Goal: Task Accomplishment & Management: Manage account settings

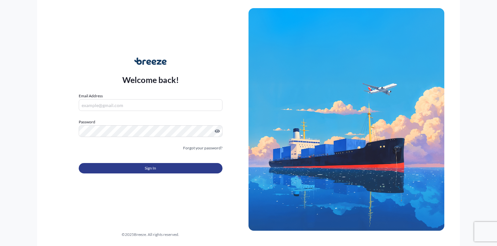
type input "[PERSON_NAME][EMAIL_ADDRESS][DOMAIN_NAME]"
click at [151, 169] on span "Sign In" at bounding box center [150, 168] width 11 height 7
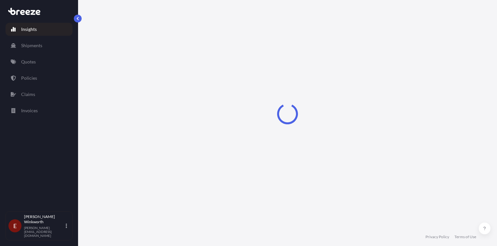
select select "2025"
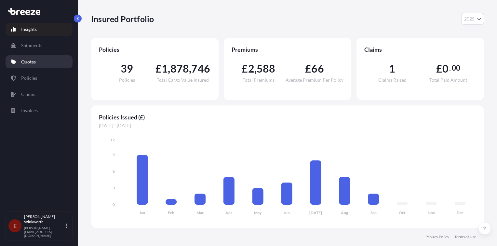
click at [28, 63] on p "Quotes" at bounding box center [28, 62] width 15 height 7
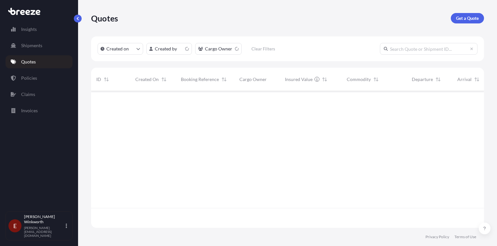
scroll to position [135, 388]
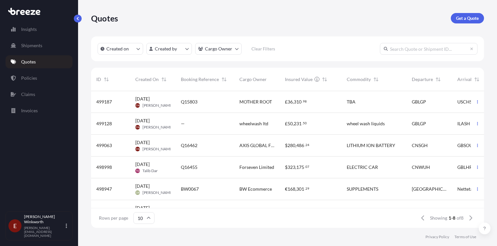
click at [196, 101] on span "Q15803" at bounding box center [189, 102] width 17 height 7
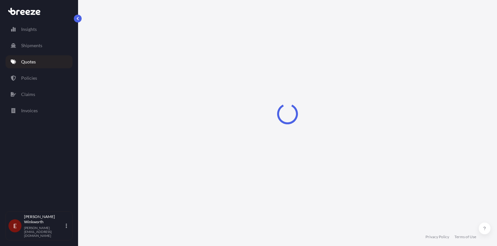
select select "Road"
select select "Sea"
select select "Road"
select select "1"
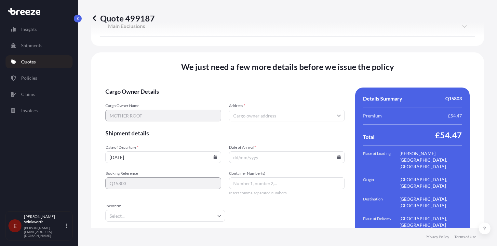
scroll to position [907, 0]
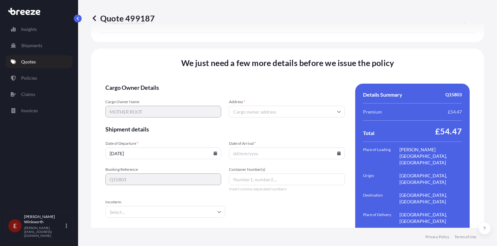
click at [239, 106] on input "Address *" at bounding box center [287, 112] width 116 height 12
drag, startPoint x: 234, startPoint y: 95, endPoint x: 237, endPoint y: 96, distance: 3.3
click at [234, 106] on input "Address *" at bounding box center [287, 112] width 116 height 12
click at [238, 106] on input "Address *" at bounding box center [287, 112] width 116 height 12
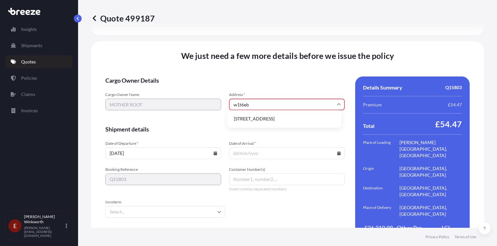
click at [272, 119] on li "[STREET_ADDRESS]" at bounding box center [284, 119] width 109 height 12
type input "[STREET_ADDRESS]"
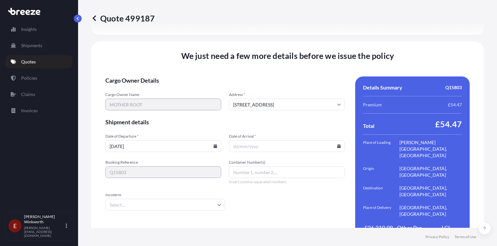
scroll to position [907, 0]
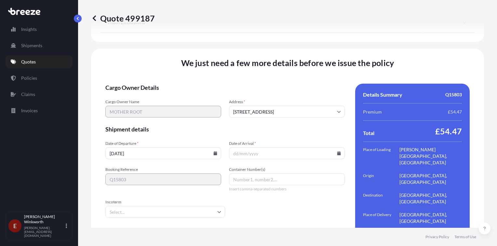
click at [215, 147] on input "[DATE]" at bounding box center [163, 153] width 116 height 12
click at [214, 151] on icon at bounding box center [216, 153] width 4 height 4
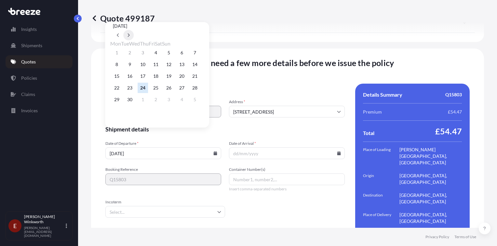
click at [130, 33] on icon at bounding box center [128, 35] width 3 height 4
click at [159, 52] on button "2" at bounding box center [156, 52] width 10 height 10
type input "[DATE]"
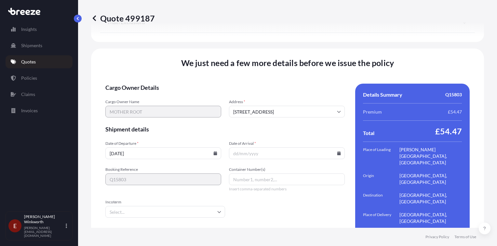
click at [337, 151] on icon at bounding box center [339, 153] width 4 height 4
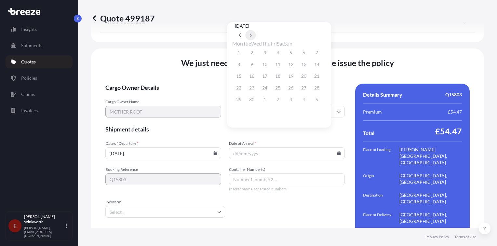
click at [252, 33] on icon at bounding box center [251, 35] width 2 height 4
click at [309, 66] on button "11" at bounding box center [303, 64] width 10 height 10
type input "[DATE]"
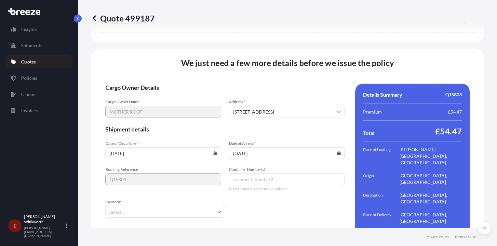
click at [248, 173] on input "Container Number(s)" at bounding box center [287, 179] width 116 height 12
type input "TBA"
click at [259, 187] on form "Cargo Owner Details Cargo Owner Name MOTHER ROOT Address * [GEOGRAPHIC_DATA] Sh…" at bounding box center [224, 168] width 239 height 168
click at [131, 206] on input "Incoterm" at bounding box center [165, 212] width 120 height 12
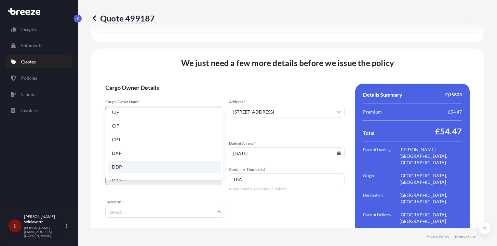
scroll to position [65, 0]
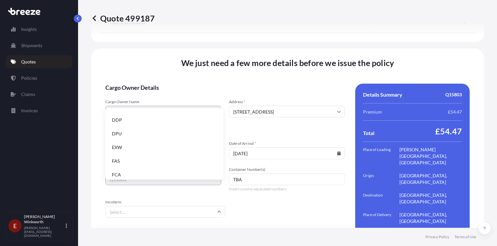
click at [124, 148] on li "EXW" at bounding box center [164, 147] width 113 height 12
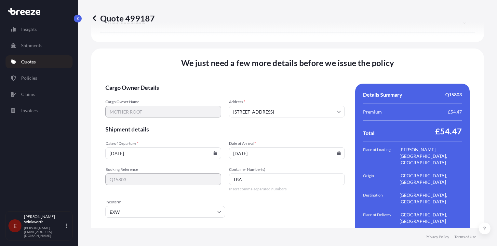
click at [245, 187] on form "Cargo Owner Details Cargo Owner Name MOTHER ROOT Address * [GEOGRAPHIC_DATA] Sh…" at bounding box center [224, 168] width 239 height 168
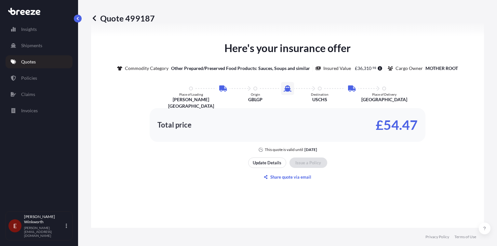
scroll to position [484, 0]
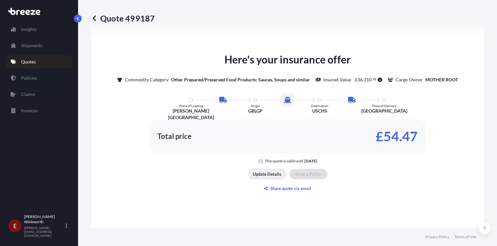
click at [261, 171] on p "Update Details" at bounding box center [267, 174] width 29 height 7
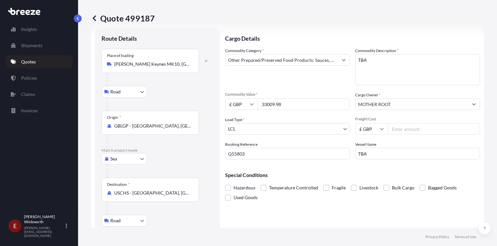
scroll to position [10, 0]
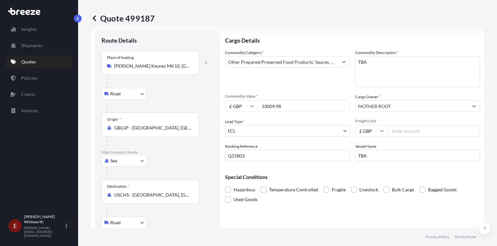
click at [394, 132] on input "Freight Cost" at bounding box center [434, 131] width 92 height 12
click at [399, 133] on input "Freight Cost" at bounding box center [434, 131] width 92 height 12
type input "3922.99"
click at [382, 155] on input "TBA" at bounding box center [417, 156] width 125 height 12
click at [313, 171] on div "Special Conditions Hazardous Temperature Controlled Fragile Livestock Bulk Carg…" at bounding box center [352, 185] width 255 height 38
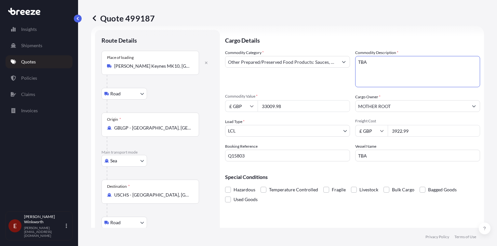
drag, startPoint x: 367, startPoint y: 64, endPoint x: 340, endPoint y: 66, distance: 27.0
click at [340, 66] on div "Commodity Category * Other Prepared/Preserved Food Products: Sauces, Soups and …" at bounding box center [352, 105] width 255 height 112
drag, startPoint x: 323, startPoint y: 85, endPoint x: 317, endPoint y: 84, distance: 5.2
click at [321, 85] on div "Commodity Category * Other Prepared/Preserved Food Products: Sauces, Soups and …" at bounding box center [287, 68] width 125 height 38
drag, startPoint x: 374, startPoint y: 63, endPoint x: 336, endPoint y: 62, distance: 38.4
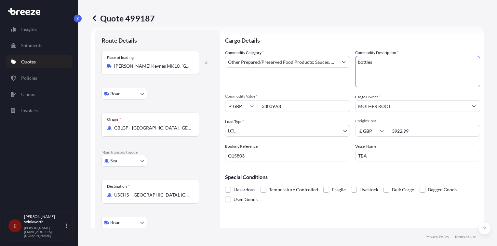
click at [336, 62] on div "Commodity Category * Other Prepared/Preserved Food Products: Sauces, Soups and …" at bounding box center [352, 105] width 255 height 112
paste textarea "Mother [PERSON_NAME] Non-Alcoholic Aperitif 500ml."
type textarea "Mother [PERSON_NAME] Non-Alcoholic Aperitif 500ml."
click at [295, 64] on input "Other Prepared/Preserved Food Products: Sauces, Soups and similar" at bounding box center [281, 62] width 113 height 12
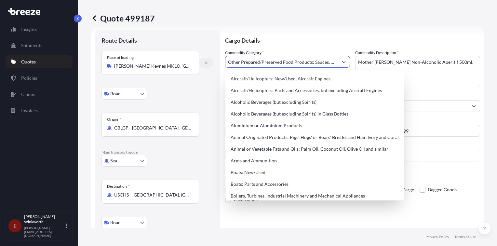
drag, startPoint x: 319, startPoint y: 63, endPoint x: 206, endPoint y: 65, distance: 113.2
click at [206, 65] on form "Route Details Place of loading [PERSON_NAME][GEOGRAPHIC_DATA] Road Road Rail Or…" at bounding box center [287, 151] width 393 height 250
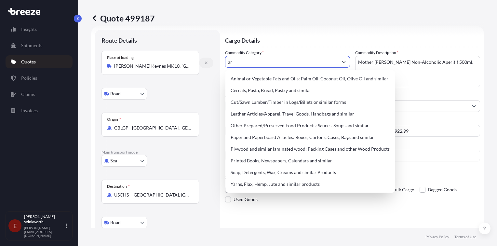
type input "r"
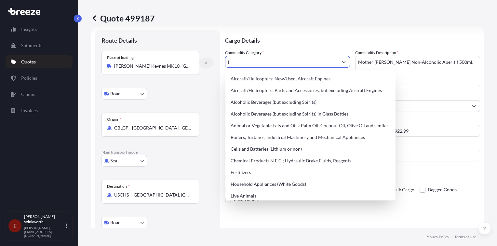
type input "l"
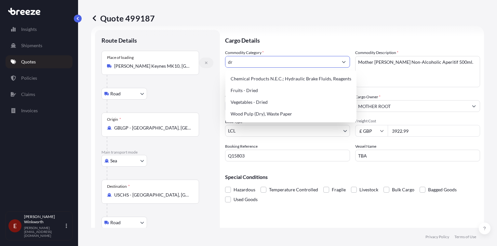
type input "d"
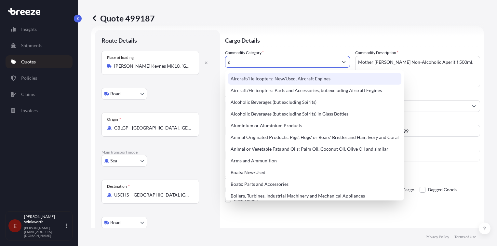
drag, startPoint x: 235, startPoint y: 60, endPoint x: 227, endPoint y: 61, distance: 8.8
click at [227, 61] on input "d" at bounding box center [281, 62] width 113 height 12
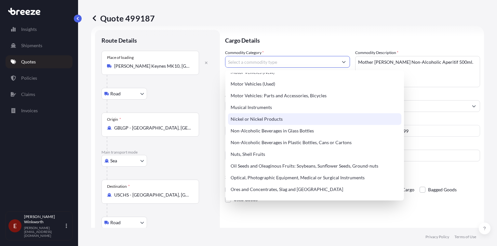
scroll to position [975, 0]
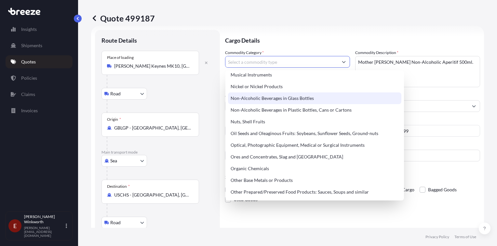
click at [269, 98] on div "Non-Alcoholic Beverages in Glass Bottles" at bounding box center [314, 98] width 173 height 12
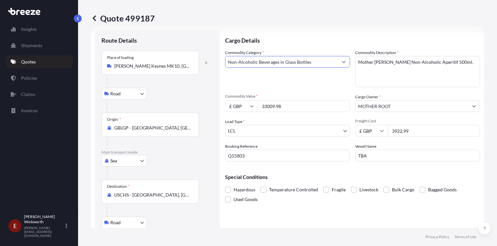
type input "Non-Alcoholic Beverages in Glass Bottles"
click at [299, 88] on div "Commodity Category * Non-Alcoholic Beverages in Glass Bottles Commodity Descrip…" at bounding box center [352, 105] width 255 height 112
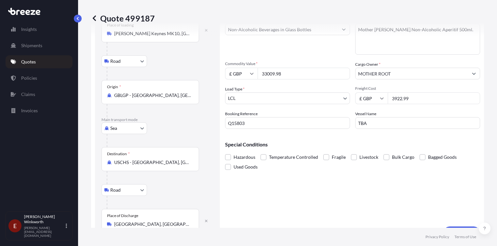
click at [370, 120] on input "TBA" at bounding box center [417, 123] width 125 height 12
click at [329, 128] on div "Commodity Category * Non-Alcoholic Beverages in Glass Bottles Commodity Descrip…" at bounding box center [352, 73] width 255 height 112
type input "a"
type input "ARGUS"
click at [365, 178] on div "Cargo Details Commodity Category * Non-Alcoholic Beverages in Glass Bottles Com…" at bounding box center [352, 118] width 255 height 242
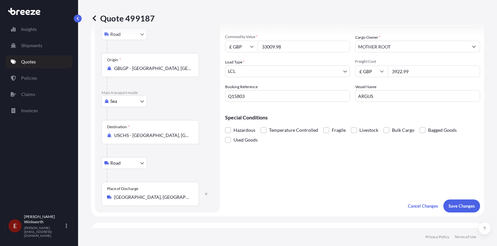
scroll to position [108, 0]
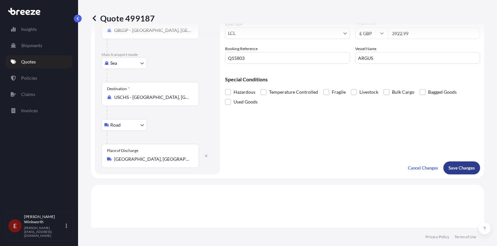
click at [455, 169] on p "Save Changes" at bounding box center [461, 168] width 26 height 7
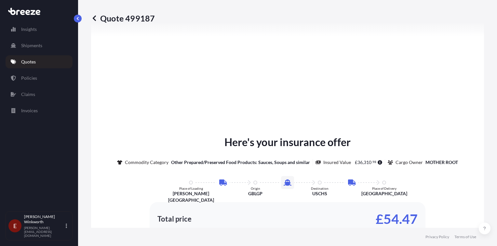
select select "Road"
select select "Sea"
select select "Road"
select select "1"
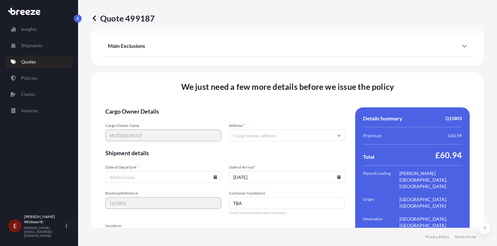
scroll to position [914, 0]
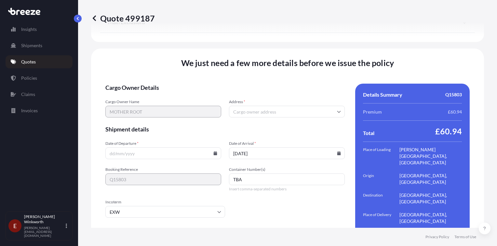
click at [246, 106] on input "Address *" at bounding box center [287, 112] width 116 height 12
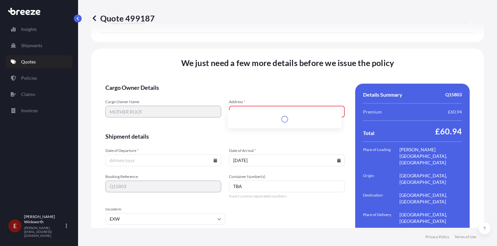
scroll to position [921, 0]
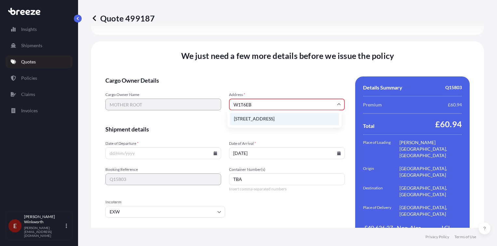
click at [272, 116] on li "[STREET_ADDRESS]" at bounding box center [284, 119] width 109 height 12
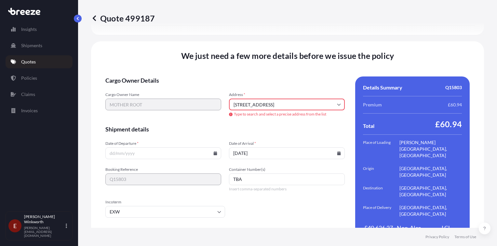
type input "[STREET_ADDRESS]"
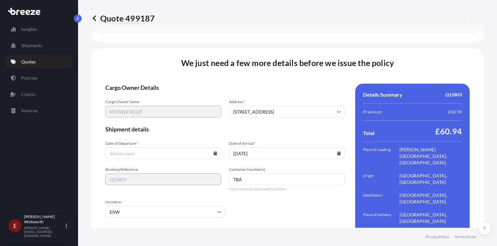
click at [211, 147] on input "Date of Departure *" at bounding box center [163, 153] width 116 height 12
click at [214, 151] on icon at bounding box center [216, 153] width 4 height 4
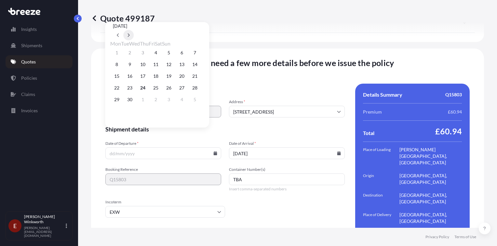
click at [130, 33] on icon at bounding box center [128, 35] width 3 height 4
click at [161, 53] on button "2" at bounding box center [156, 52] width 10 height 10
type input "[DATE]"
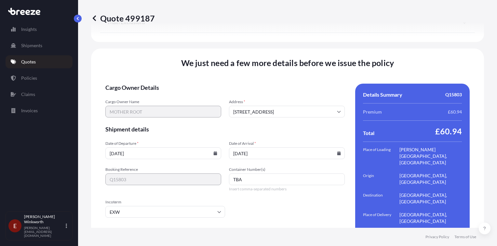
click at [166, 175] on form "Cargo Owner Details Cargo Owner Name MOTHER ROOT Address * [GEOGRAPHIC_DATA] Sh…" at bounding box center [224, 168] width 239 height 168
click at [248, 173] on input "TBA" at bounding box center [287, 179] width 116 height 12
drag, startPoint x: 243, startPoint y: 161, endPoint x: 226, endPoint y: 163, distance: 16.7
click at [226, 167] on div "Booking Reference Q15803 Container Number(s) TBA Insert comma-separated numbers" at bounding box center [224, 179] width 239 height 25
click at [253, 173] on input "BOL" at bounding box center [287, 179] width 116 height 12
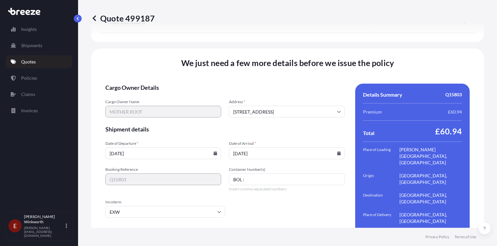
paste input "LON/CHS/07438"
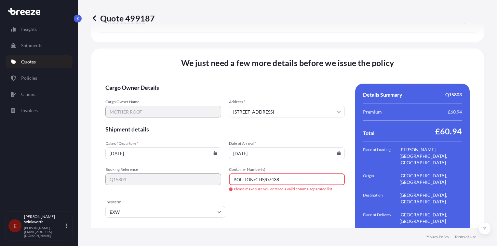
click at [254, 173] on input "BOL :LON/CHS/07438" at bounding box center [287, 179] width 116 height 12
click at [261, 173] on input "BOL :LONCHS/07438" at bounding box center [287, 179] width 116 height 12
drag, startPoint x: 243, startPoint y: 161, endPoint x: 222, endPoint y: 161, distance: 20.8
click at [222, 167] on div "Booking Reference Q15803 Container Number(s) BOL :LONCHS07438 Please make sure …" at bounding box center [224, 179] width 239 height 25
type input "LONCHS07438"
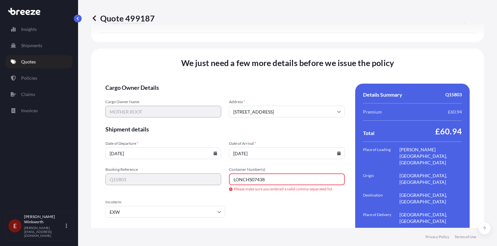
click at [287, 193] on form "Cargo Owner Details Cargo Owner Name MOTHER ROOT Address * [GEOGRAPHIC_DATA] Sh…" at bounding box center [224, 168] width 239 height 168
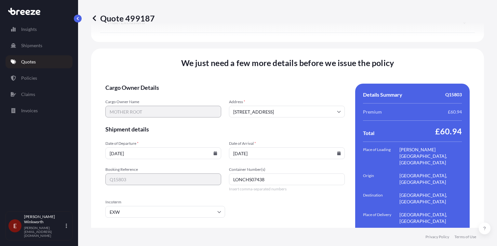
click at [265, 198] on form "Cargo Owner Details Cargo Owner Name MOTHER ROOT Address * [GEOGRAPHIC_DATA] Sh…" at bounding box center [224, 168] width 239 height 168
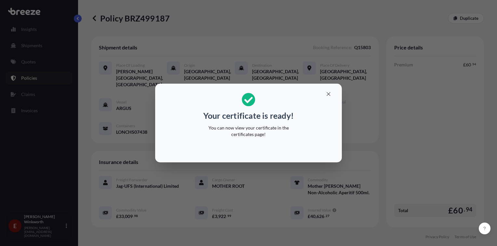
click at [384, 107] on div "Your certificate is ready! You can now view your certificate in the certificate…" at bounding box center [248, 123] width 497 height 246
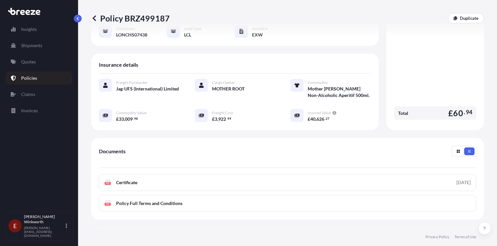
scroll to position [151, 0]
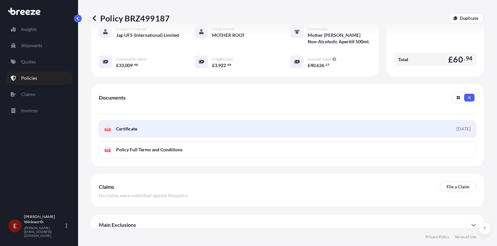
click at [130, 126] on span "Certificate" at bounding box center [126, 129] width 21 height 7
